Goal: Complete application form: Complete application form

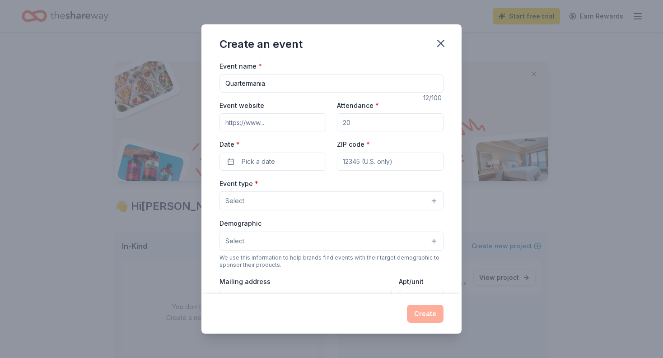
scroll to position [26, 0]
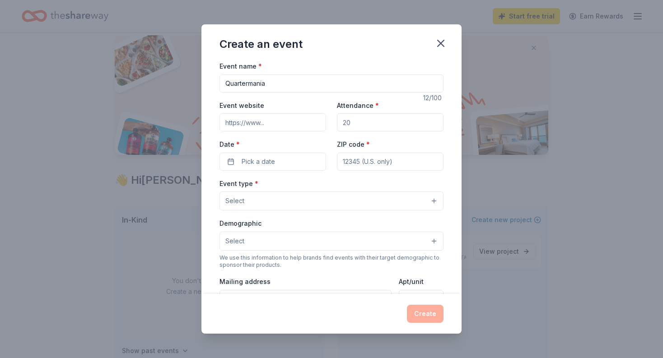
click at [260, 126] on input "Event website" at bounding box center [273, 122] width 107 height 18
type input "www.PinkLemonadeFight.org"
drag, startPoint x: 372, startPoint y: 125, endPoint x: 365, endPoint y: 123, distance: 7.5
click at [366, 123] on input "Attendance *" at bounding box center [390, 122] width 107 height 18
type input "125"
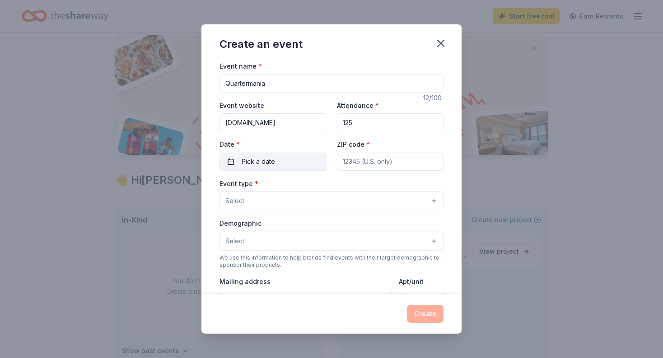
click at [281, 157] on button "Pick a date" at bounding box center [273, 162] width 107 height 18
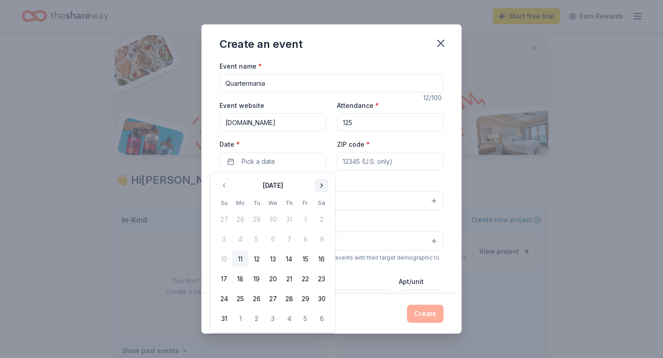
click at [325, 187] on button "Go to next month" at bounding box center [321, 185] width 13 height 13
click at [222, 240] on button "2" at bounding box center [224, 239] width 16 height 16
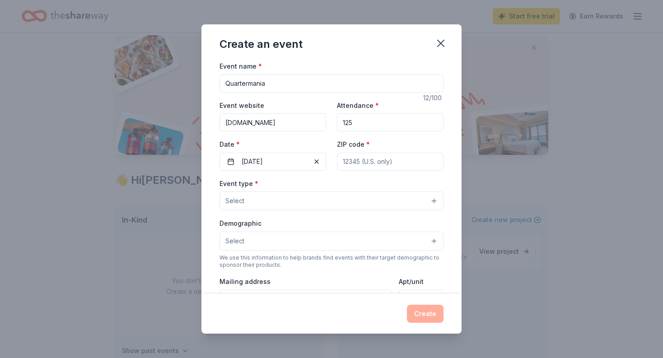
click at [371, 160] on input "ZIP code *" at bounding box center [390, 162] width 107 height 18
type input "95687"
click at [283, 198] on button "Select" at bounding box center [332, 201] width 224 height 19
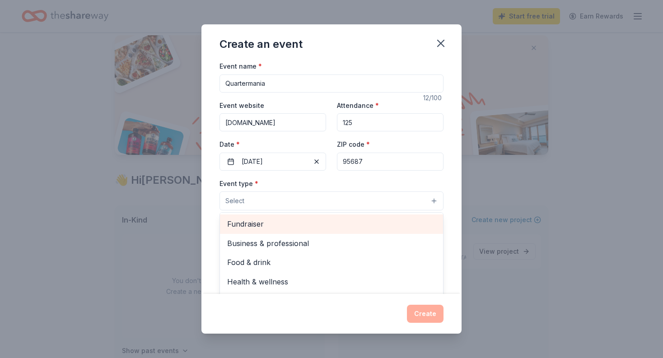
click at [270, 221] on span "Fundraiser" at bounding box center [331, 224] width 209 height 12
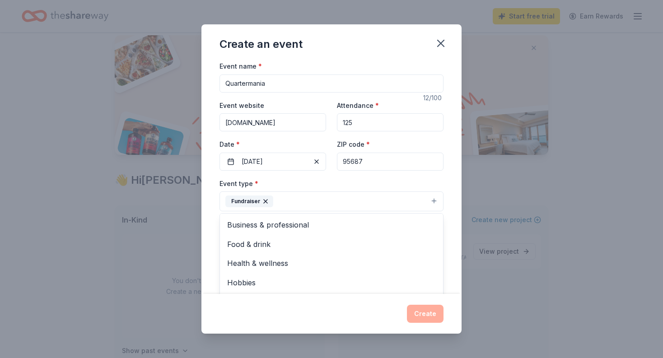
click at [207, 234] on div "Event name * Quartermania 12 /100 Event website www.PinkLemonadeFight.org Atten…" at bounding box center [332, 178] width 260 height 234
click at [253, 237] on button "Select" at bounding box center [332, 242] width 224 height 19
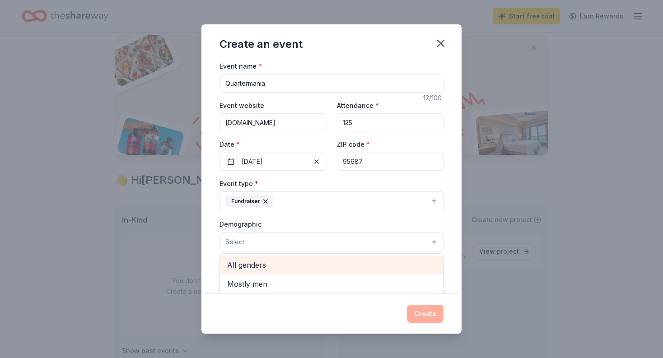
click at [253, 263] on span "All genders" at bounding box center [331, 265] width 209 height 12
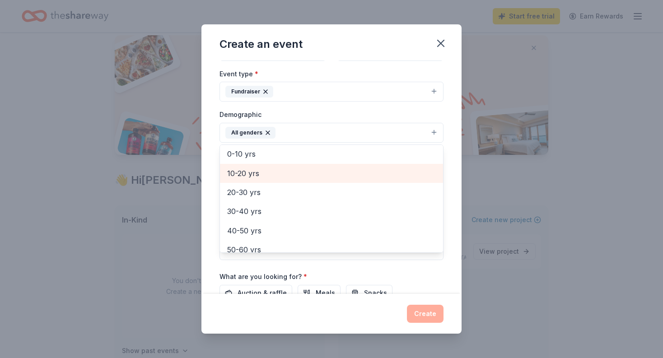
scroll to position [69, 0]
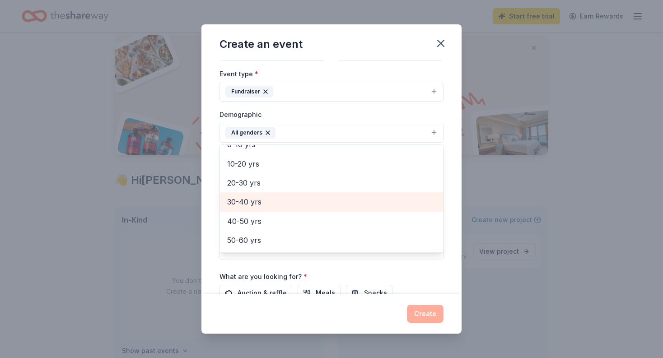
click at [249, 197] on span "30-40 yrs" at bounding box center [331, 202] width 209 height 12
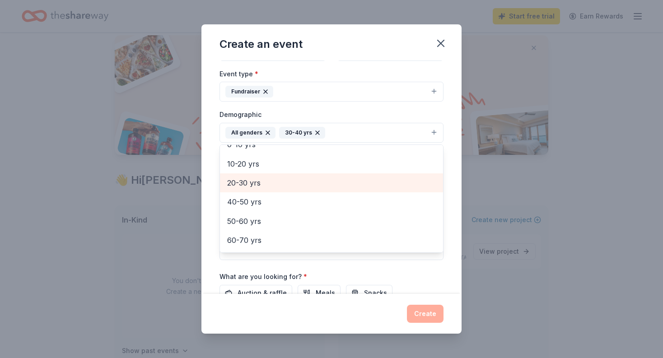
click at [250, 184] on span "20-30 yrs" at bounding box center [331, 183] width 209 height 12
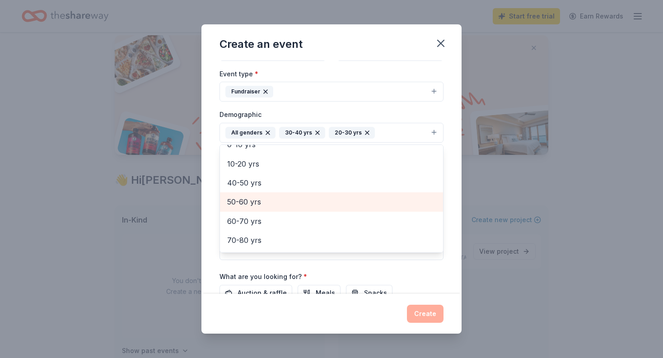
click at [251, 206] on span "50-60 yrs" at bounding box center [331, 202] width 209 height 12
click at [251, 206] on span "60-70 yrs" at bounding box center [331, 203] width 209 height 12
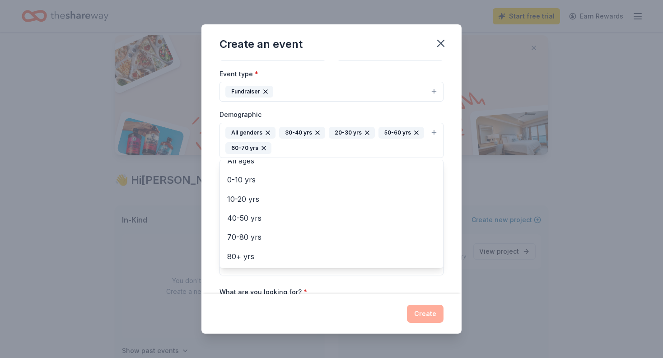
click at [214, 230] on div "Event name * Quartermania 12 /100 Event website www.PinkLemonadeFight.org Atten…" at bounding box center [332, 178] width 260 height 234
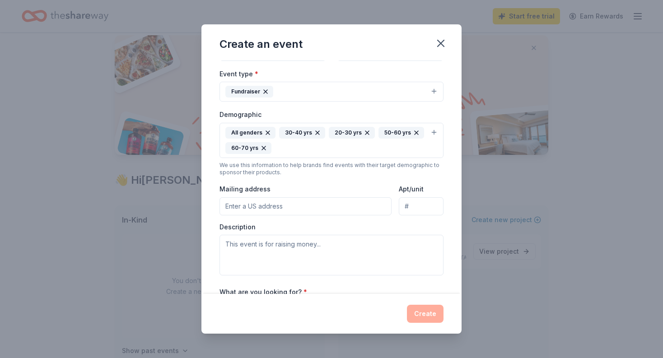
click at [245, 203] on input "Mailing address" at bounding box center [306, 206] width 172 height 18
click at [328, 203] on input "607 Elmira Road #208" at bounding box center [306, 206] width 172 height 18
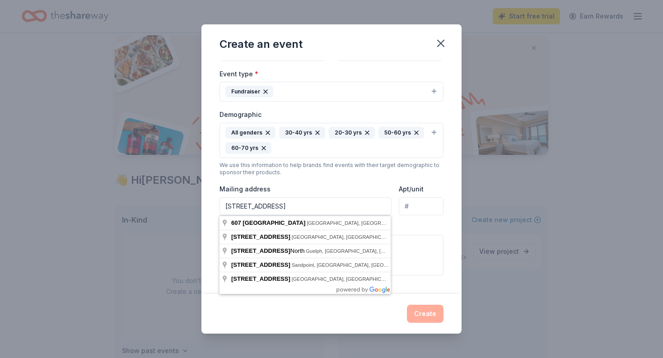
type input "607 Elmira Road"
click at [425, 211] on input "Apt/unit" at bounding box center [421, 206] width 45 height 18
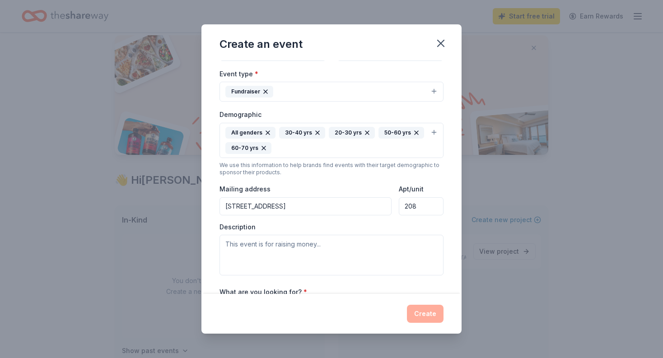
type input "208"
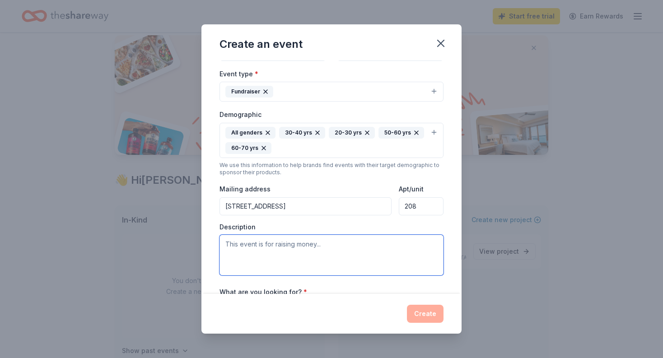
click at [305, 243] on textarea at bounding box center [332, 255] width 224 height 41
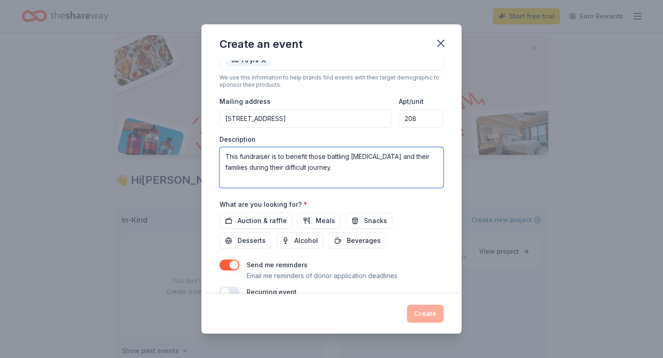
scroll to position [198, 0]
type textarea "This fundraiser is to benefit those battling [MEDICAL_DATA] and their families …"
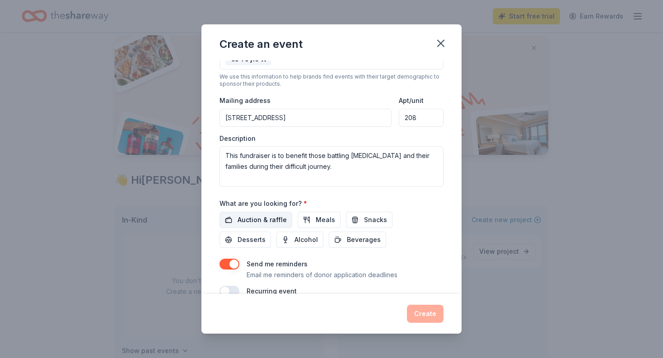
click at [274, 220] on span "Auction & raffle" at bounding box center [262, 220] width 49 height 11
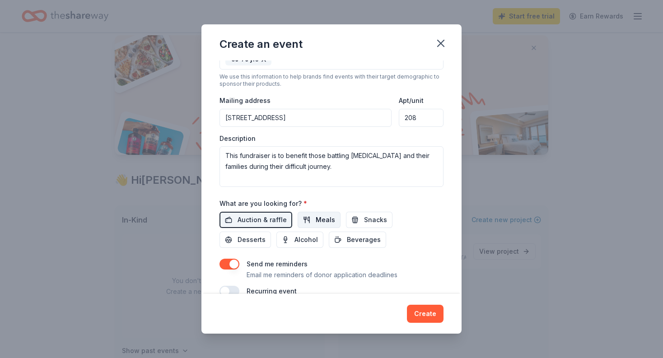
click at [318, 221] on span "Meals" at bounding box center [325, 220] width 19 height 11
click at [365, 219] on span "Snacks" at bounding box center [375, 220] width 23 height 11
click at [347, 239] on span "Beverages" at bounding box center [364, 240] width 34 height 11
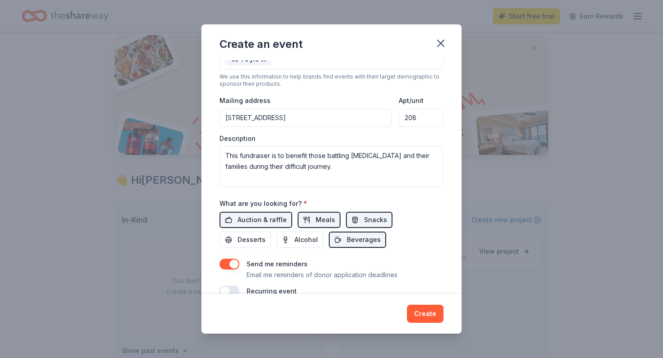
scroll to position [216, 0]
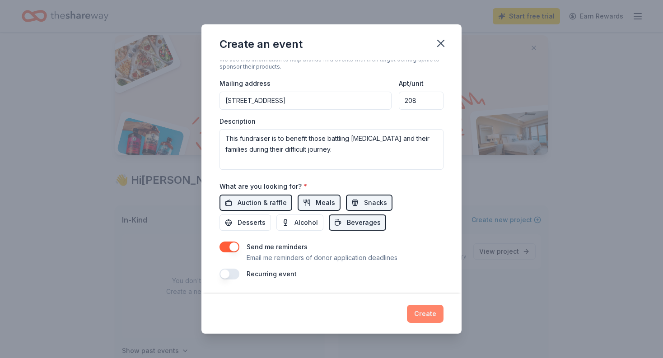
click at [426, 318] on button "Create" at bounding box center [425, 314] width 37 height 18
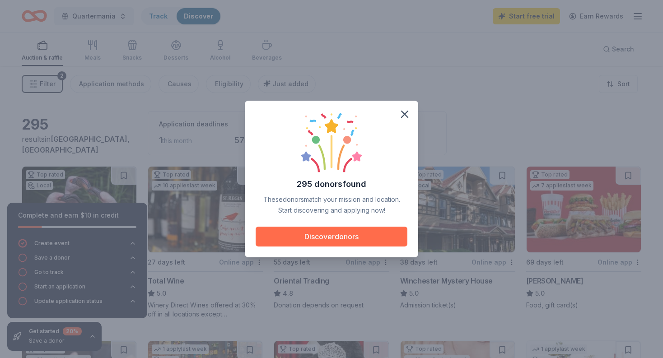
click at [340, 231] on button "Discover donors" at bounding box center [332, 237] width 152 height 20
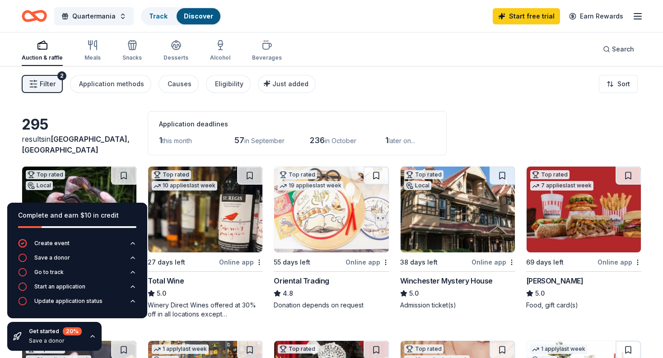
click at [492, 263] on div "Online app" at bounding box center [494, 262] width 44 height 11
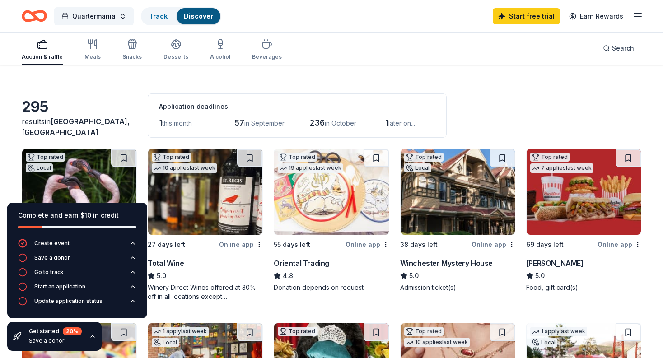
scroll to position [20, 0]
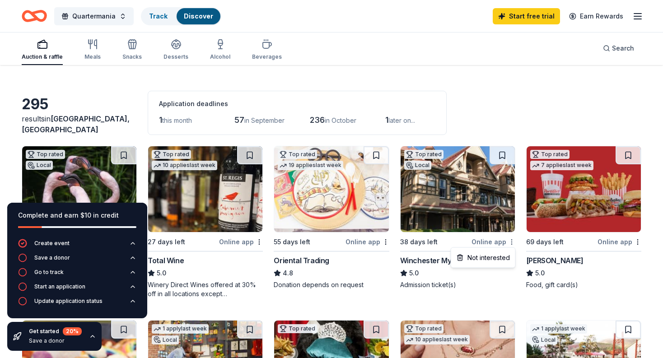
click at [513, 242] on html "607 Elmira Road Vacaville, CA, USA 607 Elmira Road Ithaca, NY, USA 607 Elmira R…" at bounding box center [331, 159] width 663 height 358
click at [452, 243] on html "607 Elmira Road Vacaville, CA, USA 607 Elmira Road Ithaca, NY, USA 607 Elmira R…" at bounding box center [331, 159] width 663 height 358
click at [480, 240] on div "Online app" at bounding box center [494, 241] width 44 height 11
click at [132, 258] on icon "button" at bounding box center [132, 257] width 7 height 7
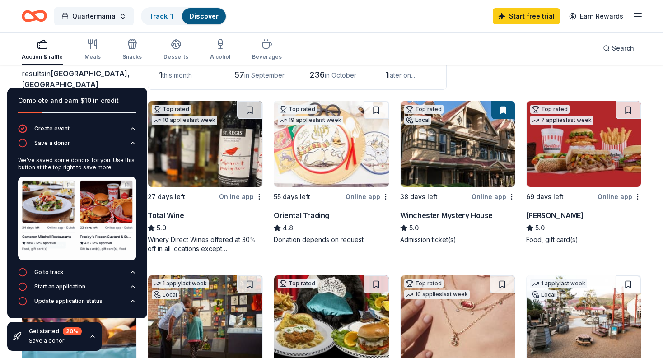
scroll to position [63, 0]
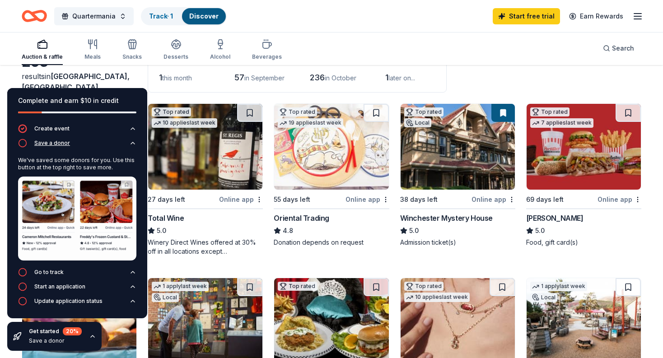
click at [133, 143] on icon "button" at bounding box center [132, 143] width 7 height 7
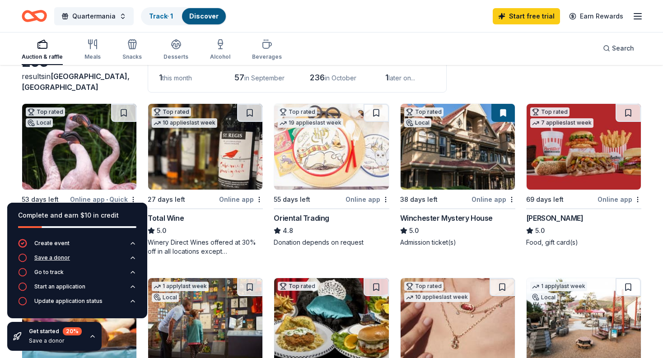
click at [42, 256] on div "Save a donor" at bounding box center [52, 257] width 36 height 7
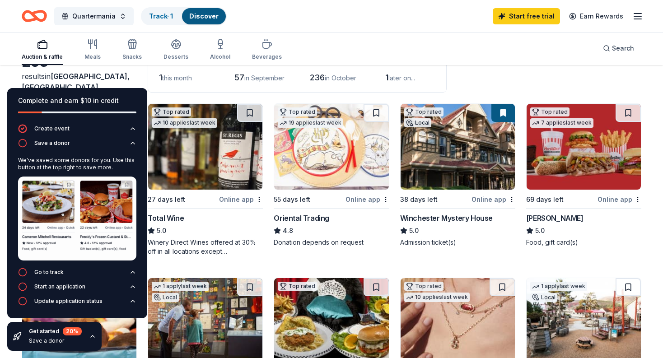
click at [67, 183] on img at bounding box center [77, 219] width 118 height 84
click at [378, 110] on button at bounding box center [376, 113] width 25 height 18
click at [53, 270] on div "Go to track" at bounding box center [48, 272] width 29 height 7
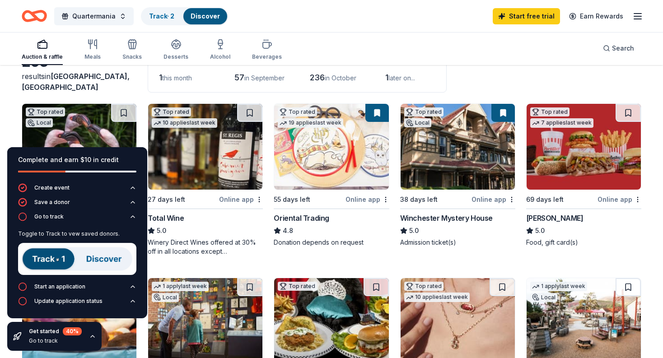
click at [61, 261] on img at bounding box center [77, 259] width 118 height 32
click at [104, 261] on img at bounding box center [77, 259] width 118 height 32
click at [155, 19] on link "Track · 2" at bounding box center [161, 16] width 25 height 8
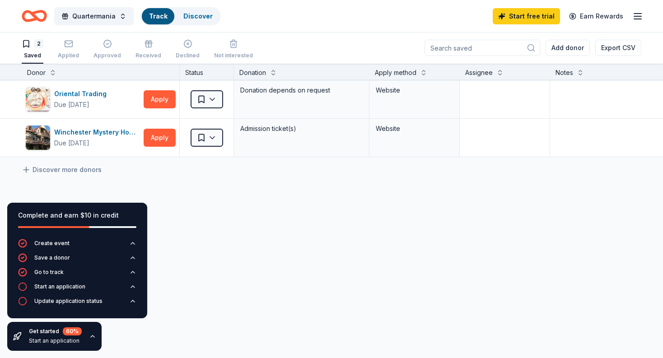
scroll to position [0, 0]
click at [53, 287] on div "Start an application" at bounding box center [59, 286] width 51 height 7
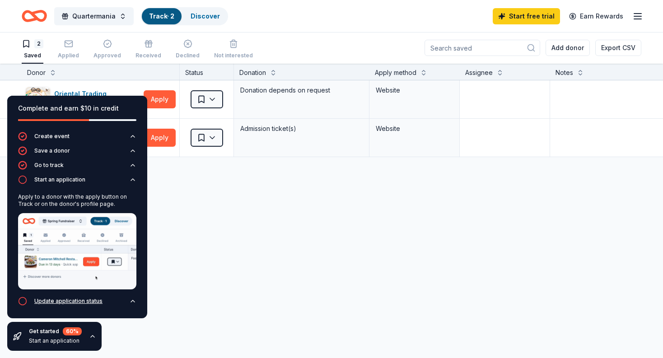
click at [85, 303] on div "Update application status" at bounding box center [68, 301] width 68 height 7
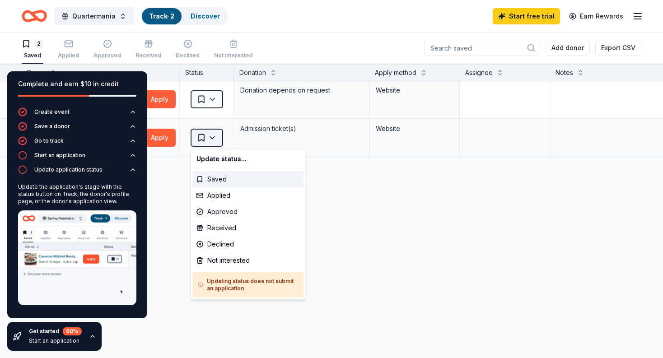
click at [211, 136] on html "607 Elmira Road Vacaville, CA, USA 607 Elmira Road Ithaca, NY, USA 607 Elmira R…" at bounding box center [331, 179] width 663 height 358
click at [217, 179] on div "Saved" at bounding box center [248, 179] width 111 height 16
click at [215, 140] on html "607 Elmira Road Vacaville, CA, USA 607 Elmira Road Ithaca, NY, USA 607 Elmira R…" at bounding box center [331, 179] width 663 height 358
click at [218, 192] on div "Applied" at bounding box center [248, 196] width 111 height 16
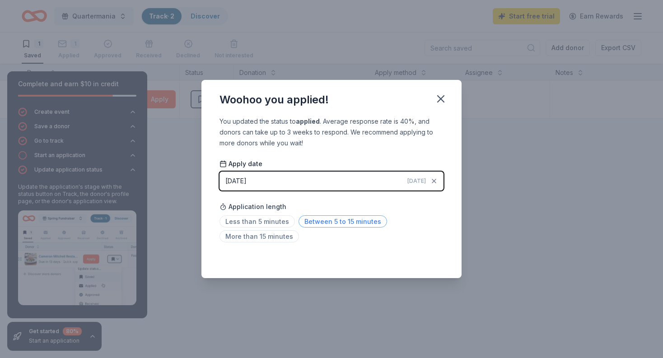
click at [317, 221] on span "Between 5 to 15 minutes" at bounding box center [343, 222] width 89 height 12
click at [439, 94] on icon "button" at bounding box center [441, 99] width 13 height 13
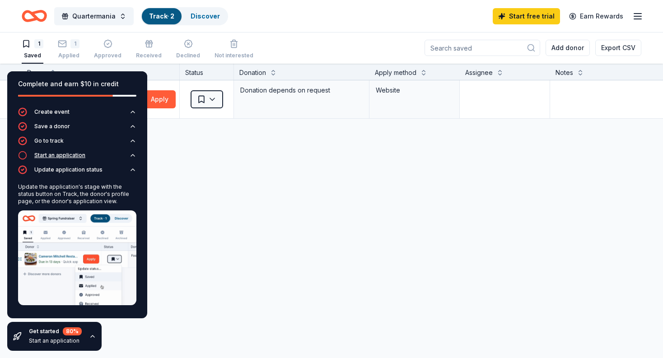
click at [105, 154] on button "Start an application" at bounding box center [77, 158] width 118 height 14
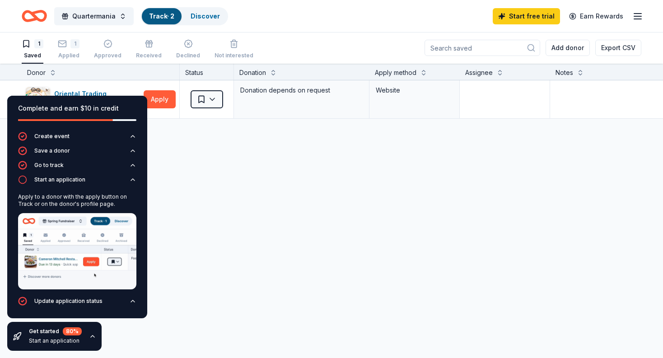
click at [175, 141] on div "Discover more donors" at bounding box center [354, 131] width 708 height 25
click at [163, 96] on button "Apply" at bounding box center [160, 99] width 32 height 18
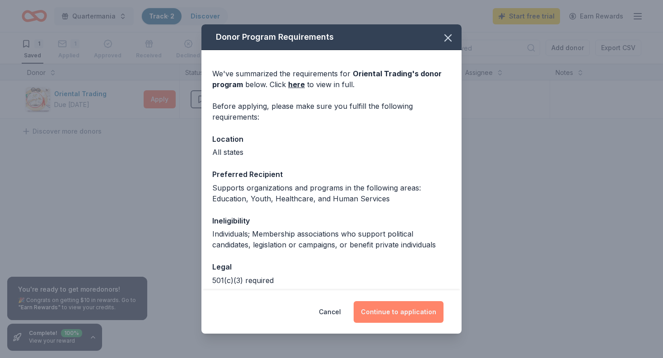
click at [414, 313] on button "Continue to application" at bounding box center [399, 312] width 90 height 22
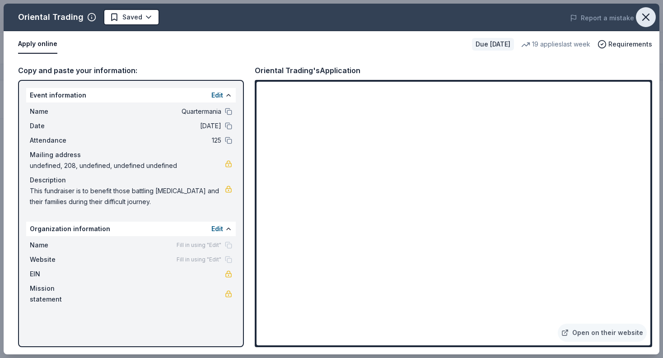
click at [648, 15] on icon "button" at bounding box center [646, 17] width 6 height 6
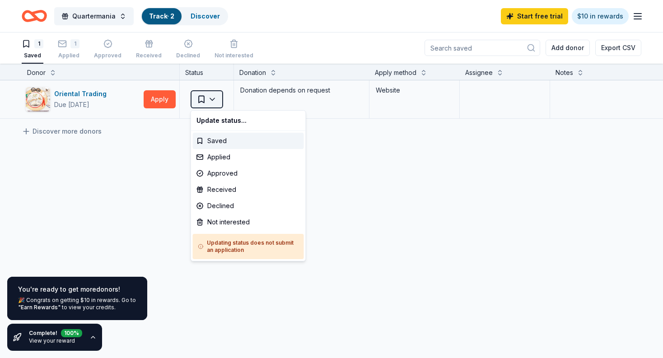
click at [215, 97] on html "607 Elmira Road Vacaville, CA, USA 607 Elmira Road Ithaca, NY, USA 607 Elmira R…" at bounding box center [331, 179] width 663 height 358
click at [219, 160] on div "Applied" at bounding box center [248, 157] width 111 height 16
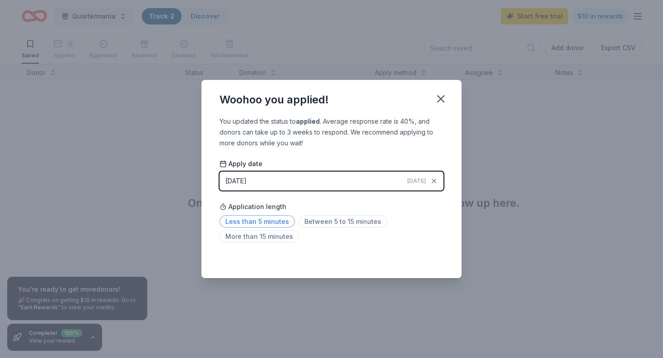
click at [268, 222] on span "Less than 5 minutes" at bounding box center [257, 222] width 75 height 12
click at [441, 97] on icon "button" at bounding box center [441, 99] width 13 height 13
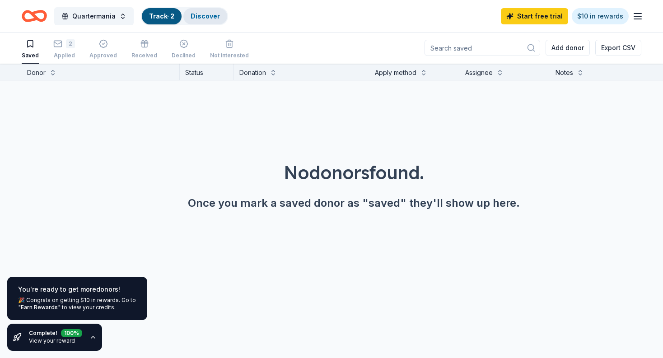
click at [201, 15] on link "Discover" at bounding box center [205, 16] width 29 height 8
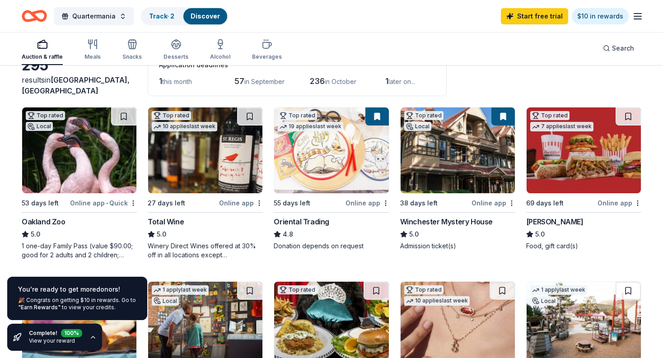
scroll to position [57, 0]
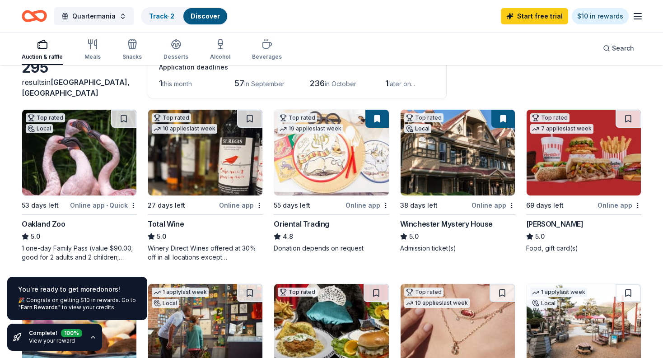
click at [226, 185] on img at bounding box center [205, 153] width 114 height 86
click at [260, 206] on html "607 Elmira Road Vacaville, CA, USA 607 Elmira Road Ithaca, NY, USA 607 Elmira R…" at bounding box center [331, 122] width 663 height 358
click at [235, 204] on html "607 Elmira Road Vacaville, CA, USA 607 Elmira Road Ithaca, NY, USA 607 Elmira R…" at bounding box center [331, 122] width 663 height 358
click at [240, 203] on div "Online app" at bounding box center [241, 205] width 44 height 11
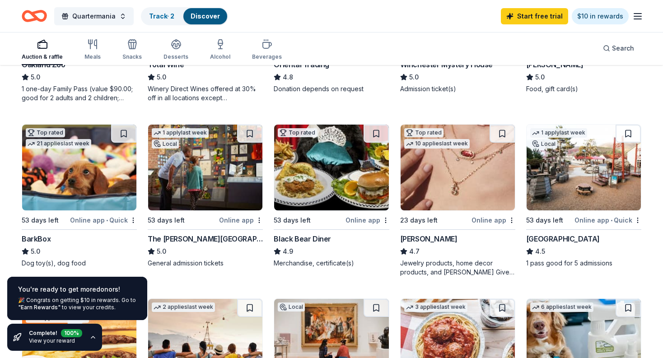
scroll to position [223, 0]
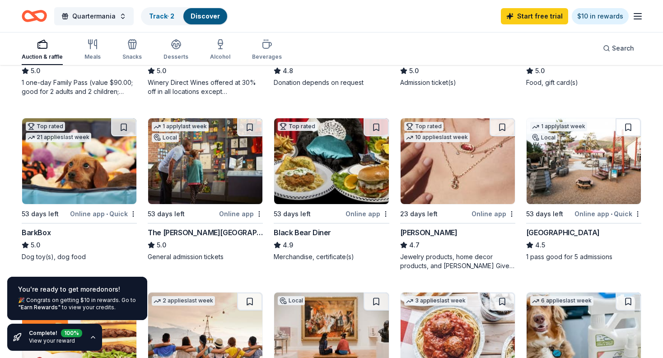
click at [115, 212] on div "Online app • Quick" at bounding box center [103, 213] width 67 height 11
click at [491, 213] on div "Online app" at bounding box center [494, 213] width 44 height 11
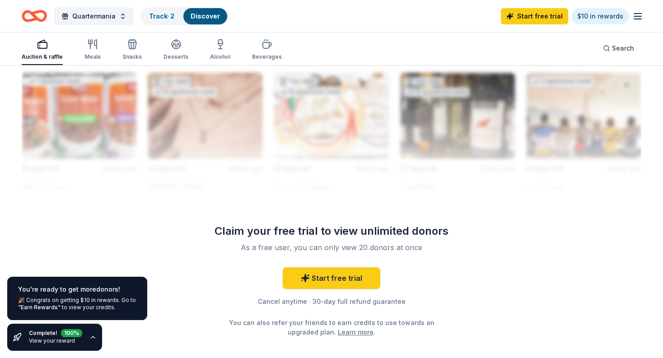
scroll to position [814, 0]
click at [641, 14] on icon "button" at bounding box center [638, 16] width 11 height 11
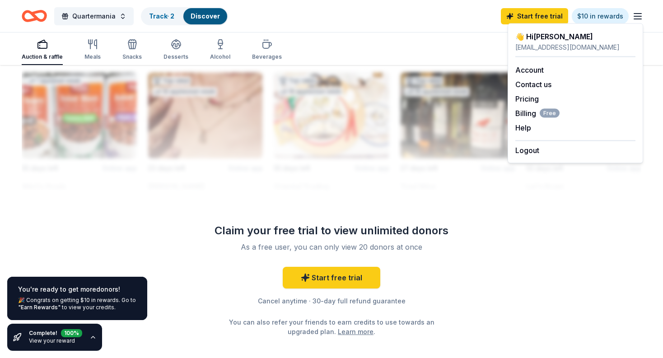
click at [456, 175] on div at bounding box center [332, 122] width 620 height 145
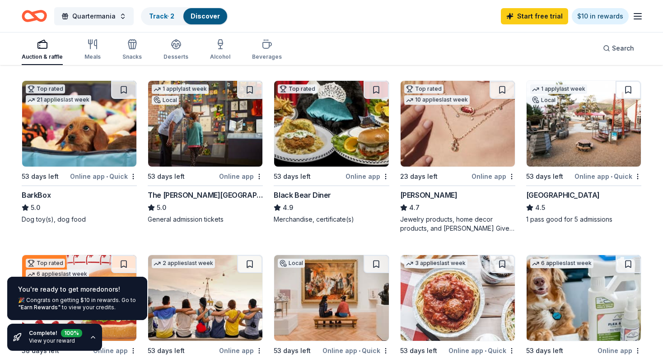
scroll to position [262, 0]
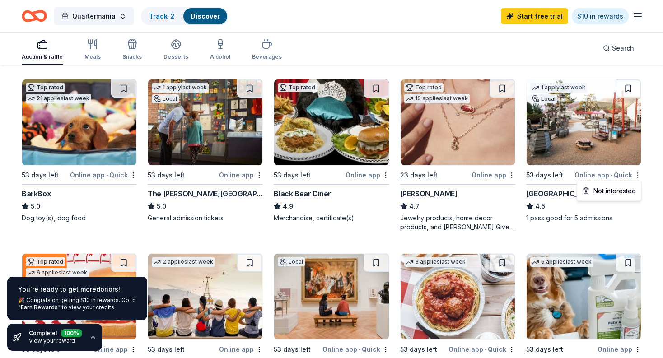
click at [606, 175] on div "Online app • Quick" at bounding box center [608, 174] width 67 height 11
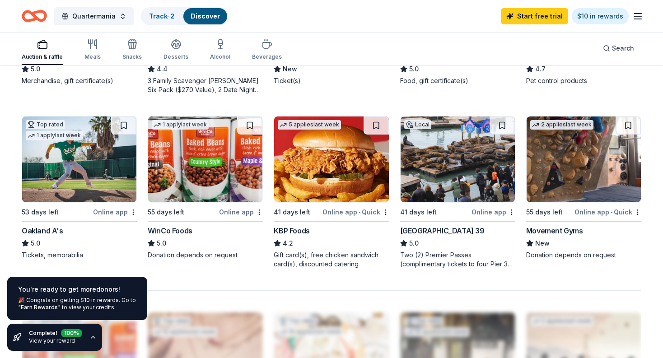
scroll to position [574, 0]
click at [430, 201] on img at bounding box center [458, 159] width 114 height 86
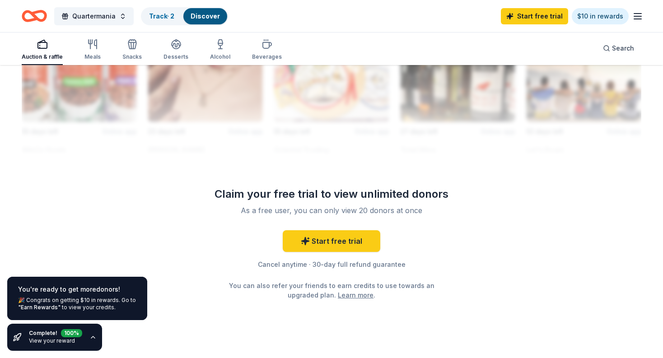
scroll to position [855, 0]
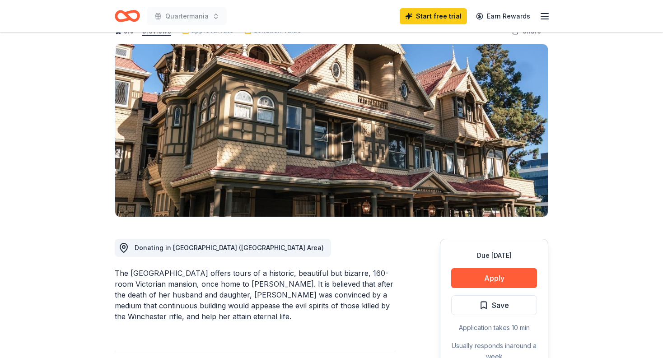
scroll to position [75, 0]
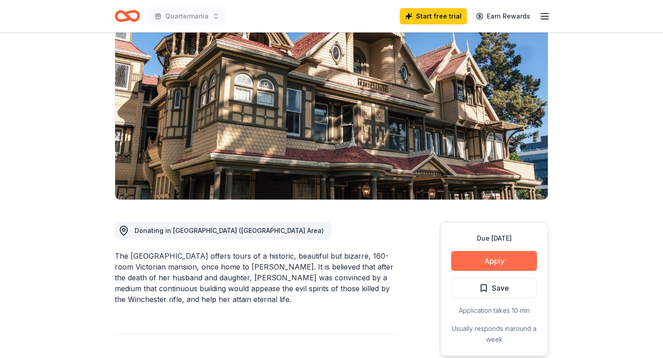
click at [498, 262] on button "Apply" at bounding box center [494, 261] width 86 height 20
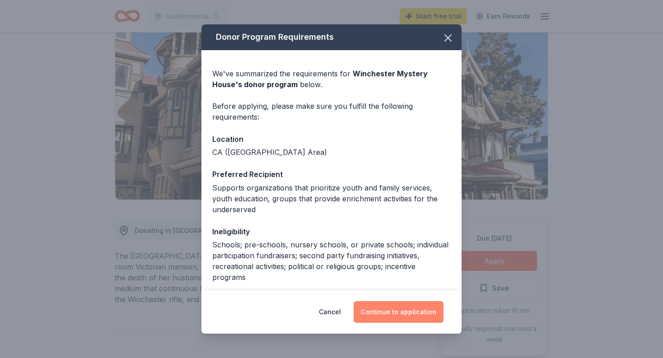
click at [409, 301] on button "Continue to application" at bounding box center [399, 312] width 90 height 22
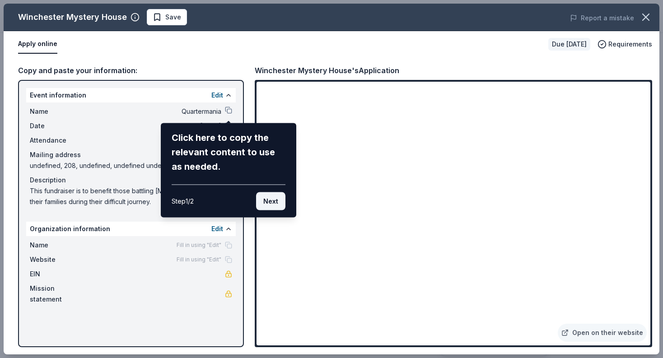
click at [273, 199] on button "Next" at bounding box center [270, 202] width 29 height 18
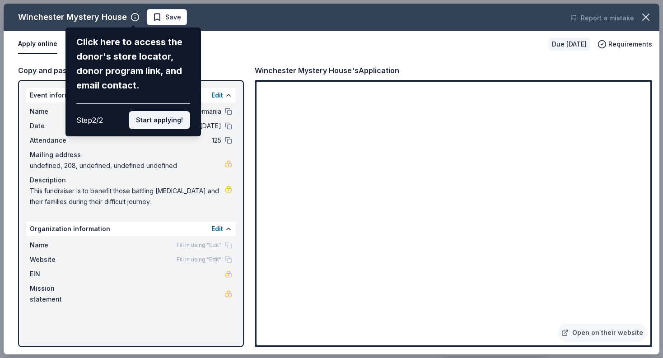
click at [163, 119] on button "Start applying!" at bounding box center [159, 120] width 61 height 18
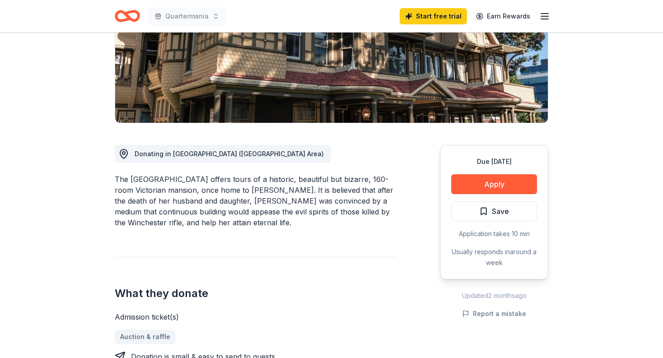
scroll to position [159, 0]
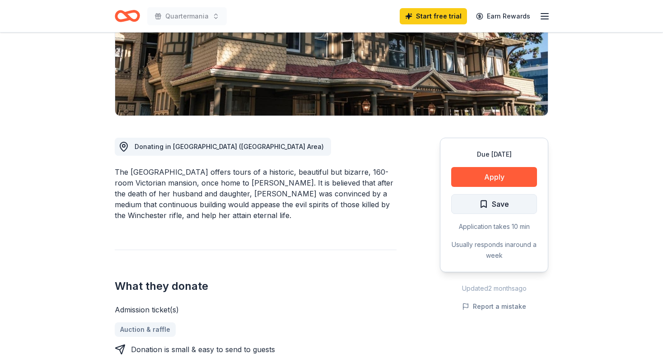
click at [503, 205] on span "Save" at bounding box center [500, 204] width 17 height 12
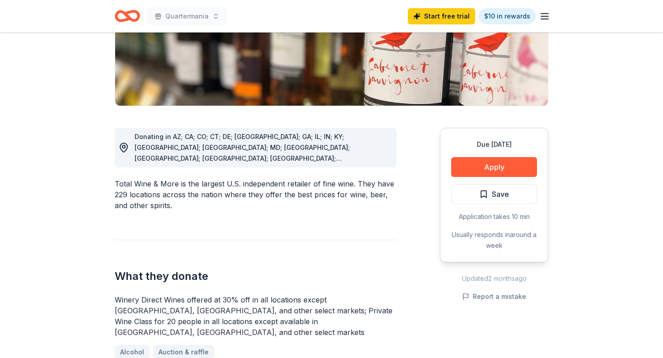
scroll to position [162, 0]
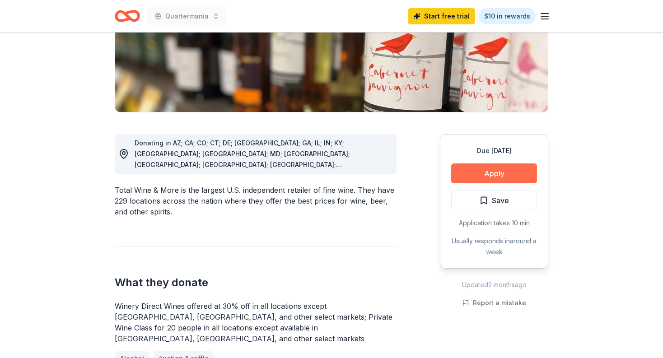
click at [513, 169] on button "Apply" at bounding box center [494, 174] width 86 height 20
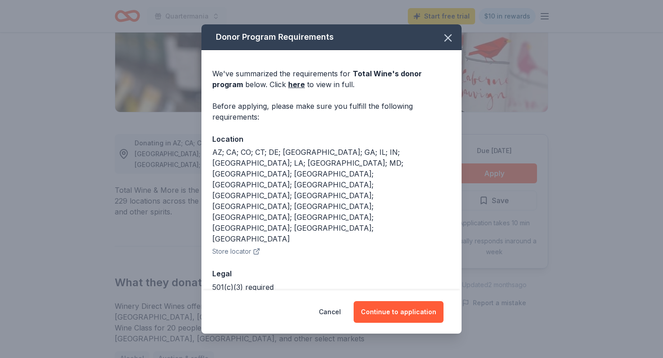
click at [552, 136] on div "Donor Program Requirements We've summarized the requirements for Total Wine 's …" at bounding box center [331, 179] width 663 height 358
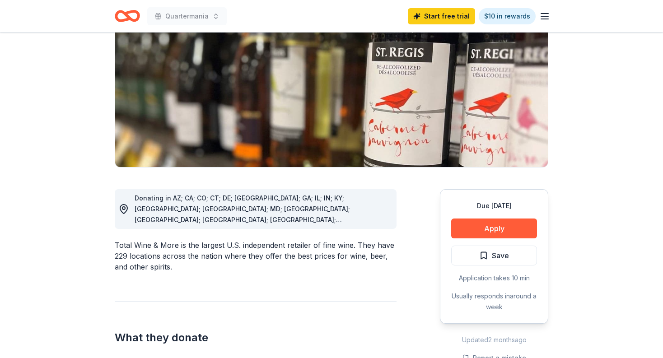
scroll to position [0, 0]
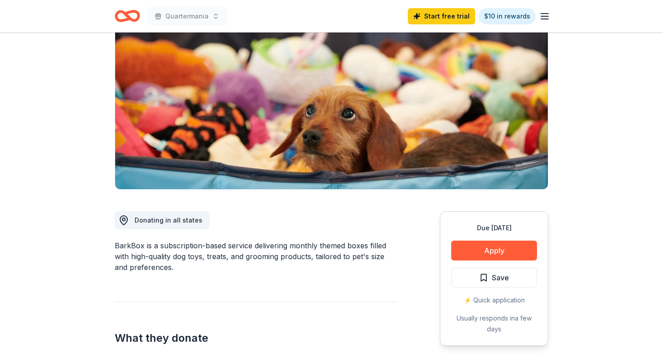
scroll to position [133, 0]
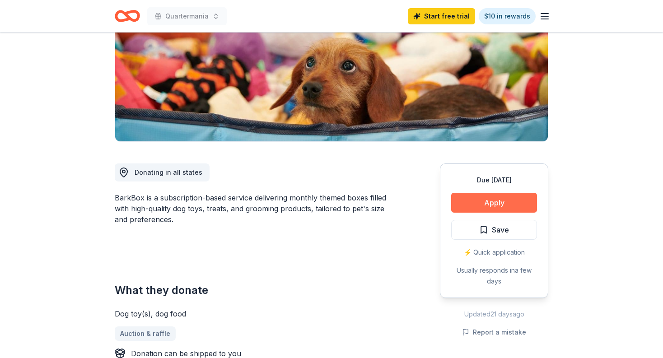
click at [499, 202] on button "Apply" at bounding box center [494, 203] width 86 height 20
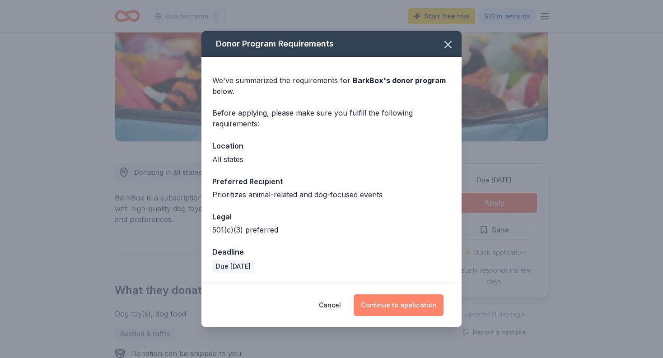
click at [401, 302] on button "Continue to application" at bounding box center [399, 306] width 90 height 22
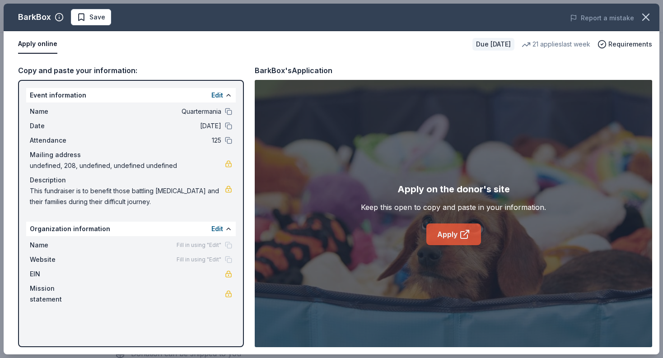
click at [456, 234] on link "Apply" at bounding box center [454, 235] width 55 height 22
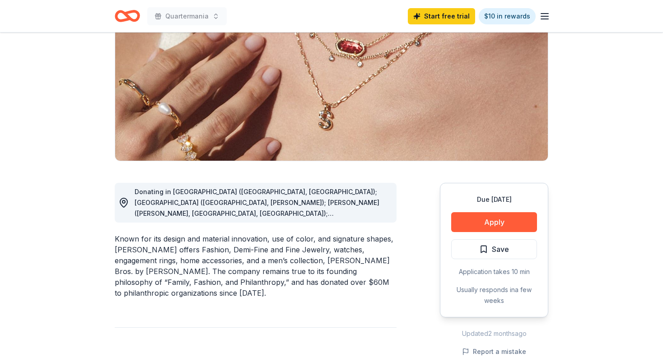
scroll to position [115, 0]
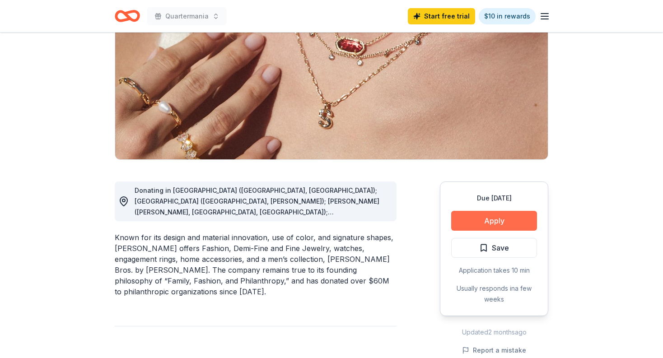
click at [494, 217] on button "Apply" at bounding box center [494, 221] width 86 height 20
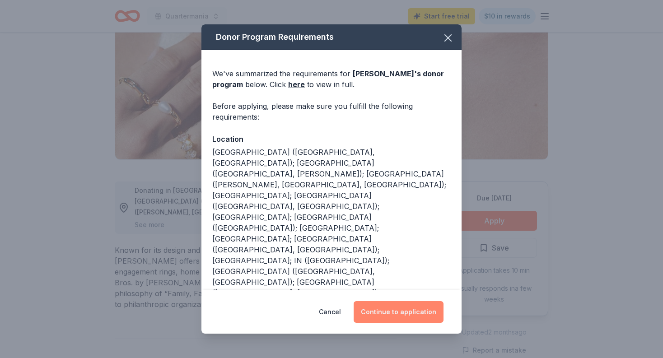
click at [412, 310] on button "Continue to application" at bounding box center [399, 312] width 90 height 22
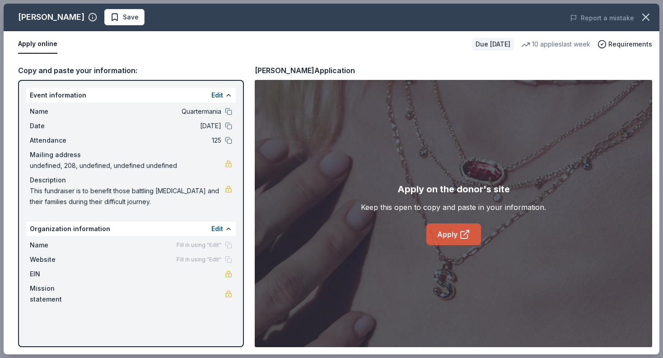
click at [446, 240] on link "Apply" at bounding box center [454, 235] width 55 height 22
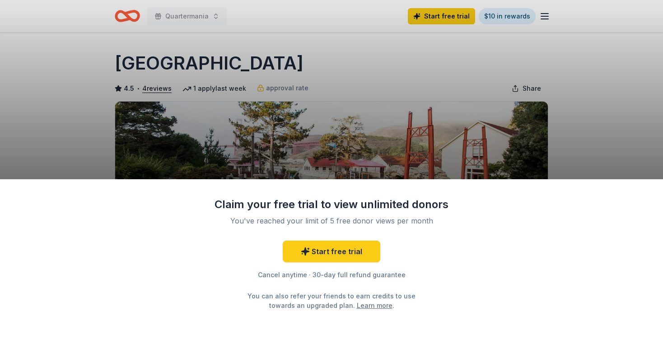
click at [433, 144] on div "Claim your free trial to view unlimited donors You've reached your limit of 5 f…" at bounding box center [331, 179] width 663 height 358
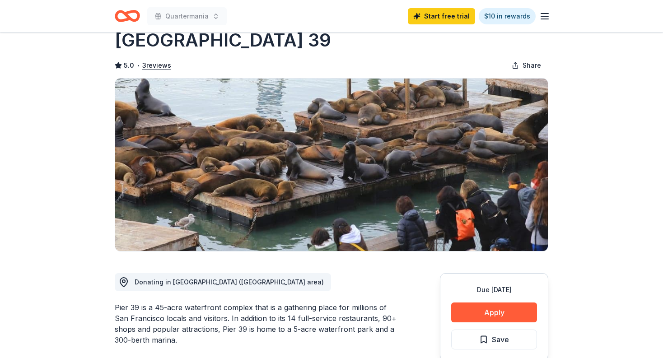
scroll to position [42, 0]
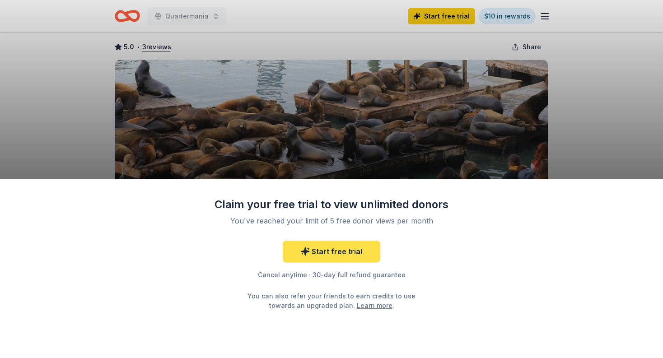
click at [354, 253] on link "Start free trial" at bounding box center [332, 252] width 98 height 22
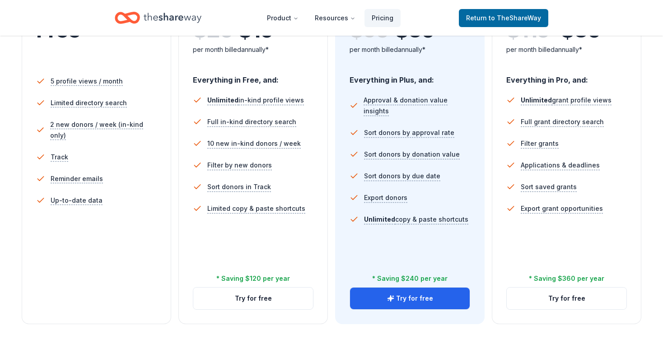
scroll to position [243, 0]
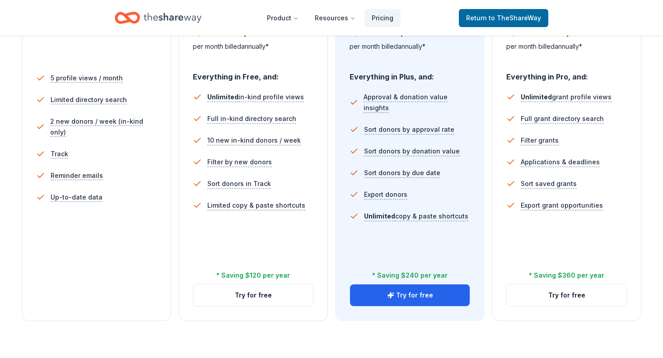
click at [241, 317] on div "In-Kind Plus You're actively soliciting donations. $ 29 $ 19 per month billed a…" at bounding box center [254, 136] width 150 height 371
click at [247, 297] on button "Try for free" at bounding box center [253, 296] width 120 height 22
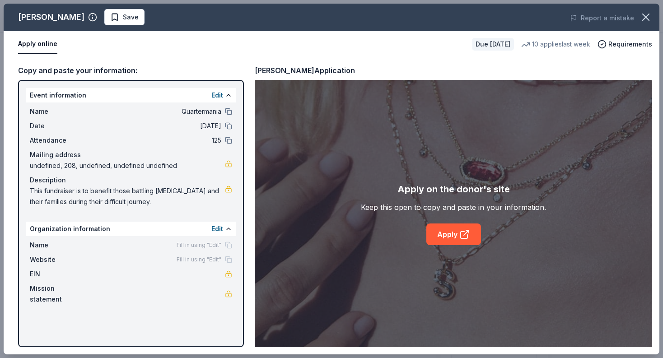
scroll to position [115, 0]
